Goal: Task Accomplishment & Management: Use online tool/utility

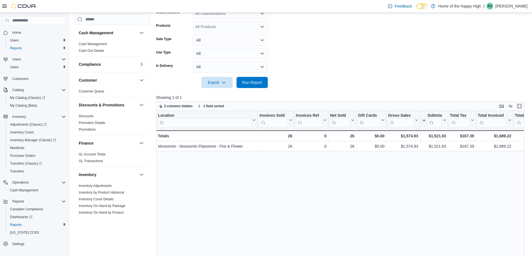
scroll to position [28, 0]
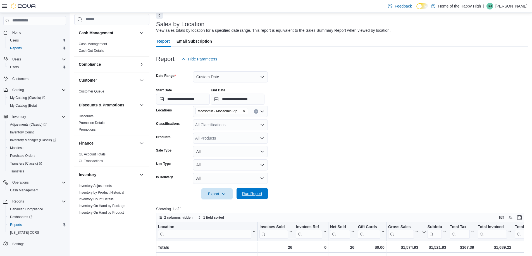
click at [263, 191] on span "Run Report" at bounding box center [252, 193] width 25 height 11
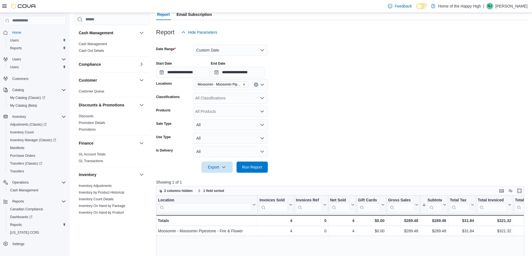
scroll to position [310, 0]
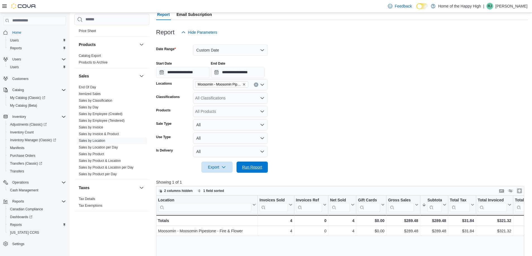
click at [260, 166] on span "Run Report" at bounding box center [252, 168] width 20 height 6
